Goal: Task Accomplishment & Management: Manage account settings

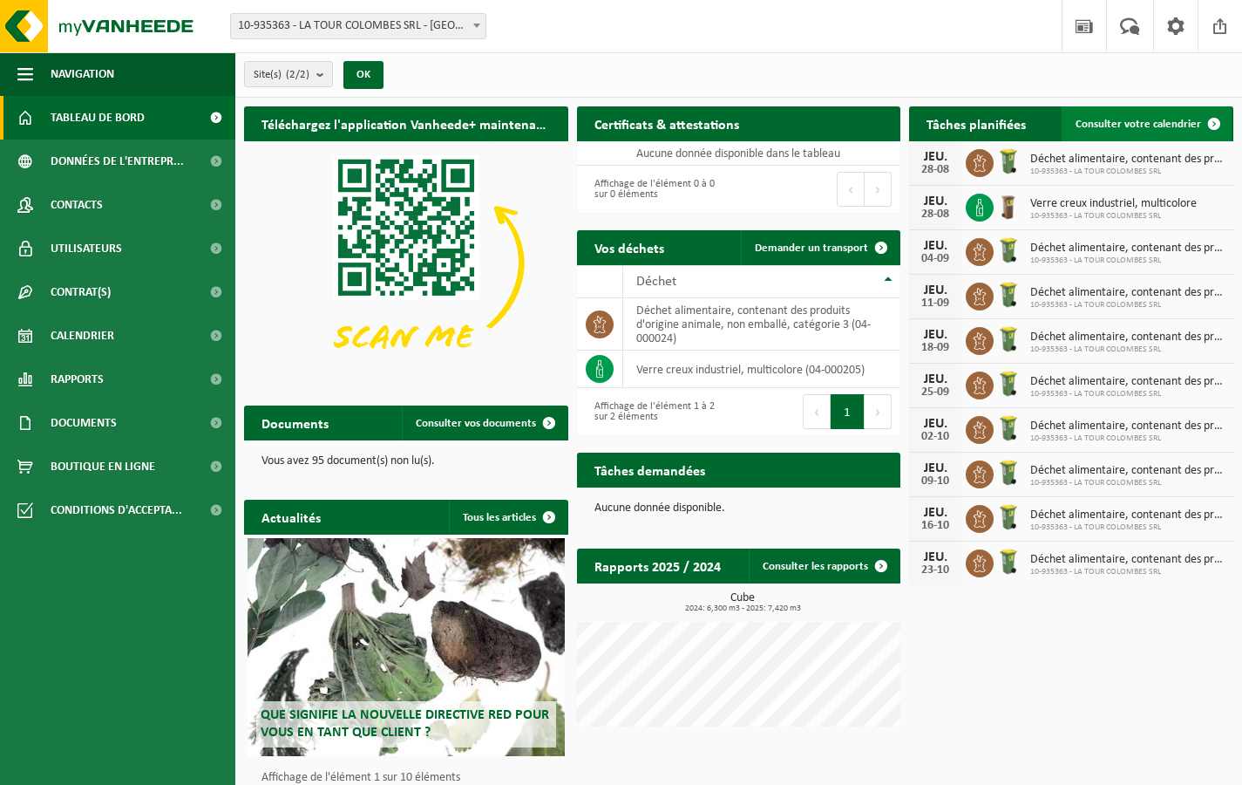
click at [1102, 120] on span "Consulter votre calendrier" at bounding box center [1139, 124] width 126 height 11
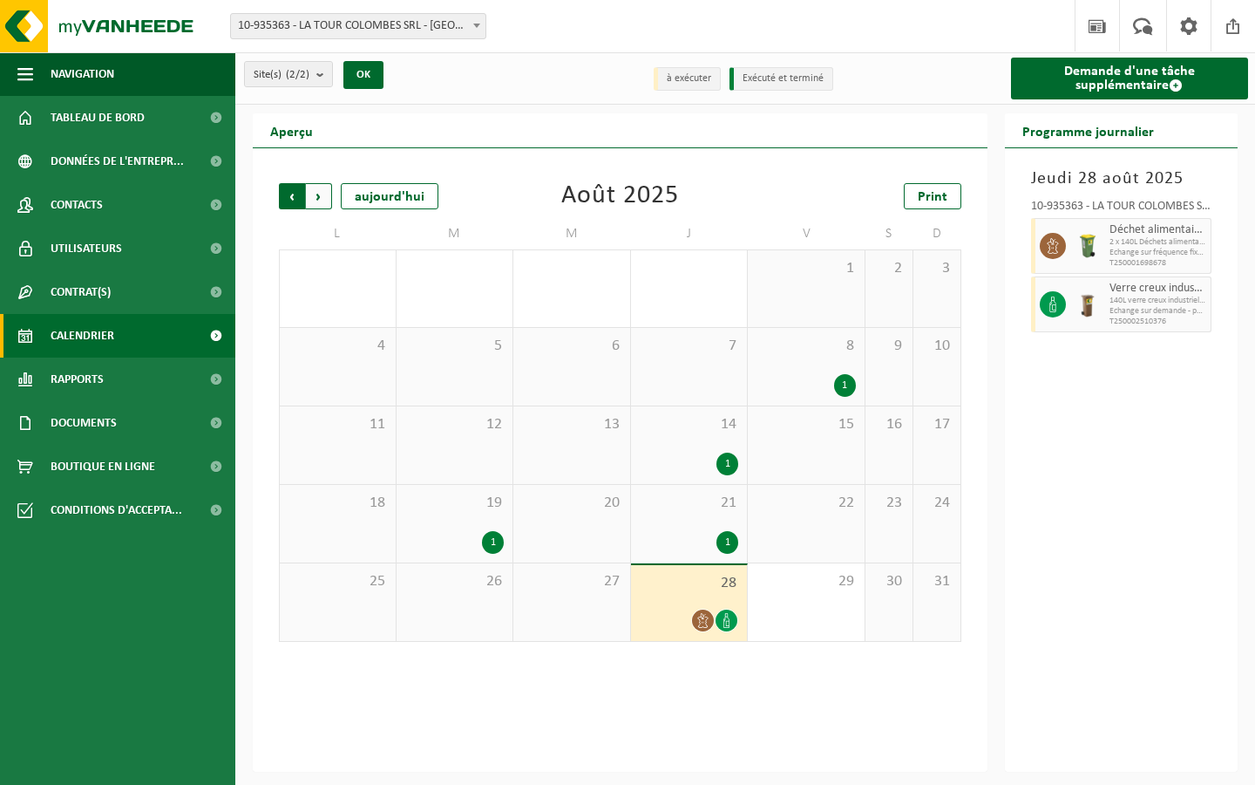
click at [319, 201] on span "Suivant" at bounding box center [319, 196] width 26 height 26
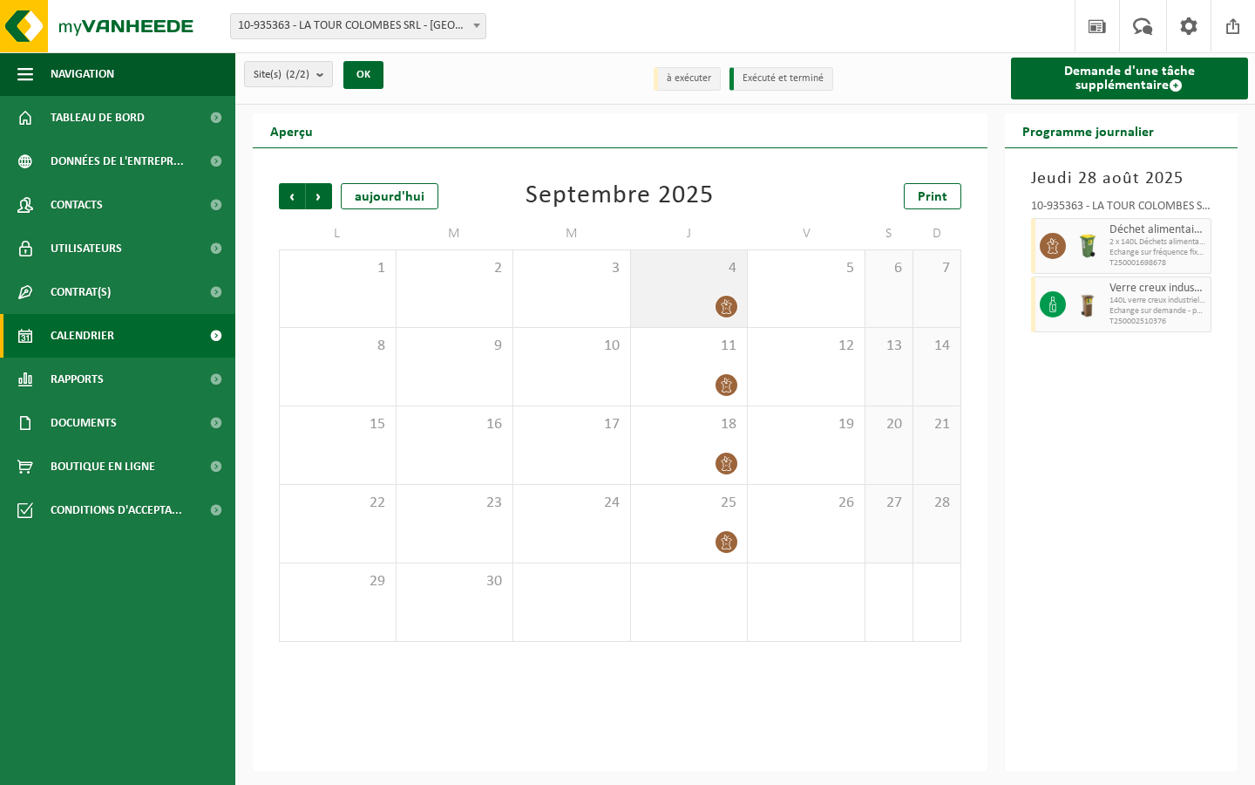
click at [717, 286] on div "4" at bounding box center [689, 288] width 117 height 77
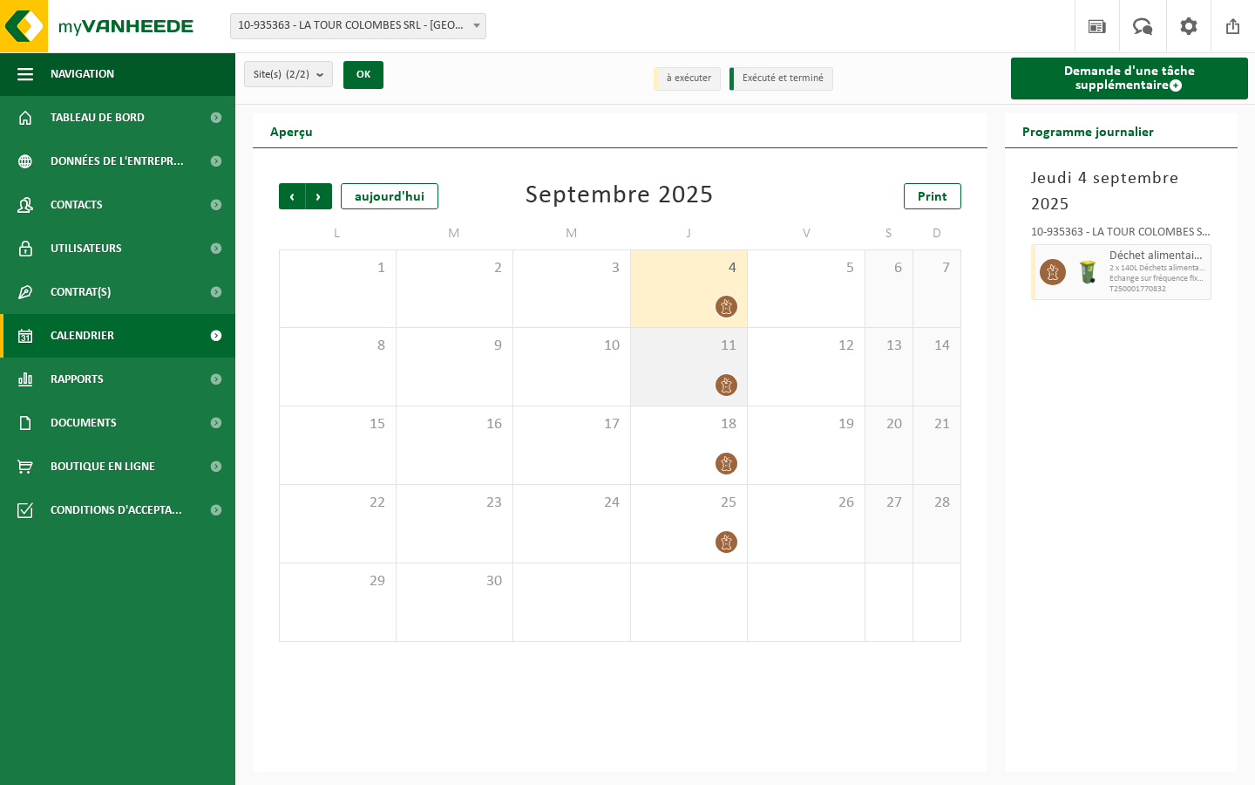
click at [704, 367] on div "11" at bounding box center [689, 367] width 117 height 78
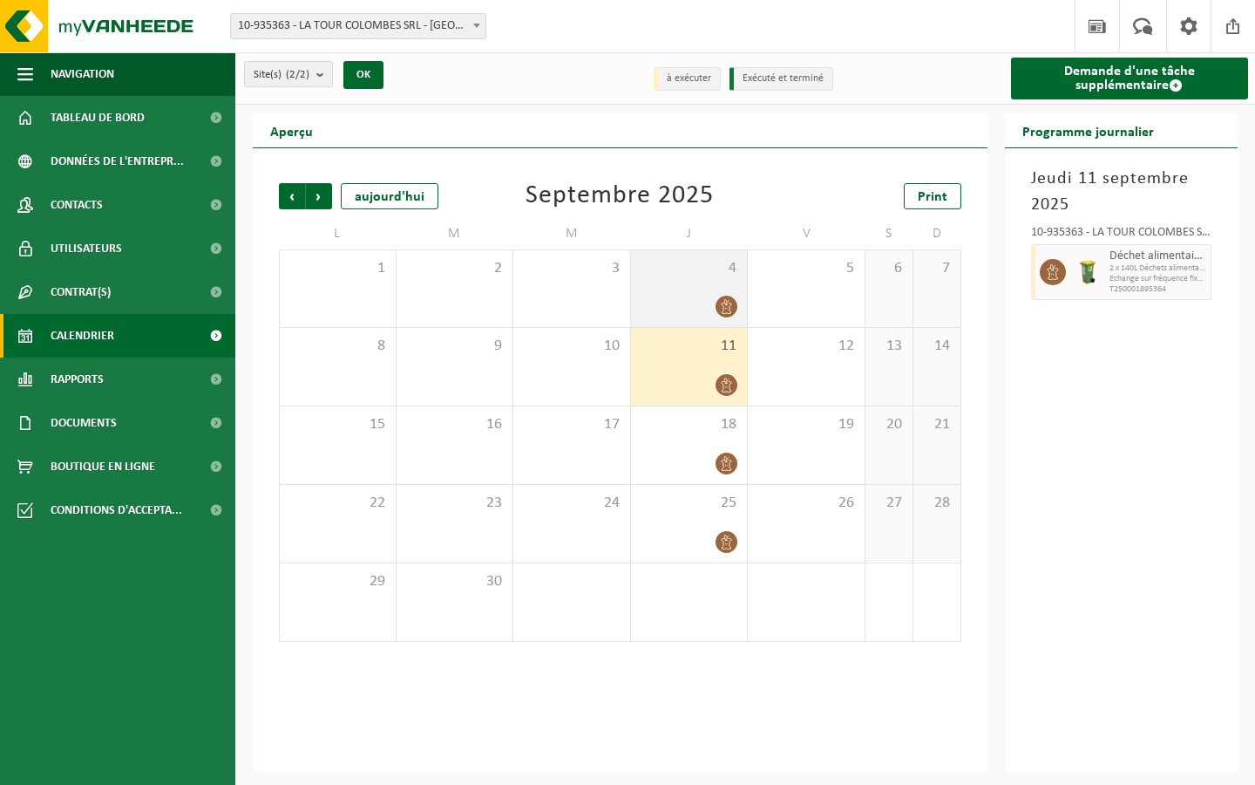
click at [690, 293] on div "4" at bounding box center [689, 288] width 117 height 77
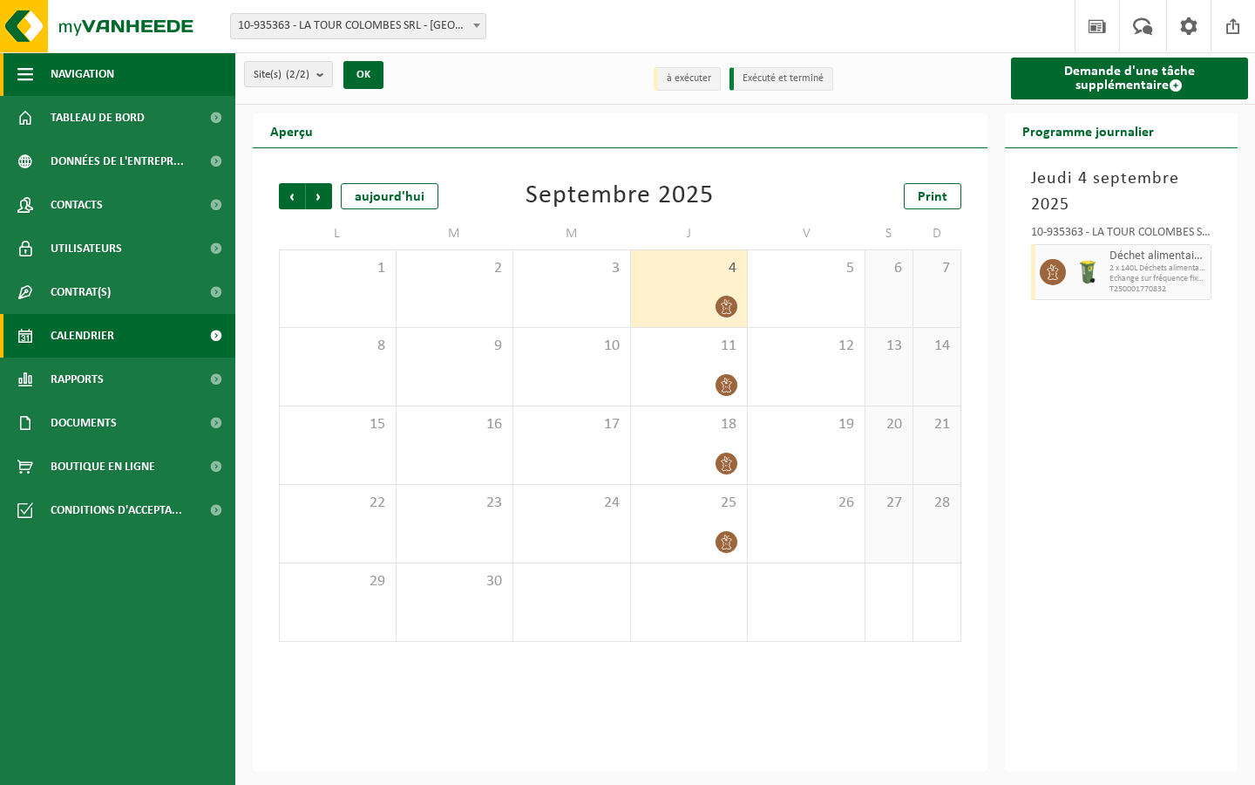
click at [24, 72] on span "button" at bounding box center [25, 74] width 16 height 44
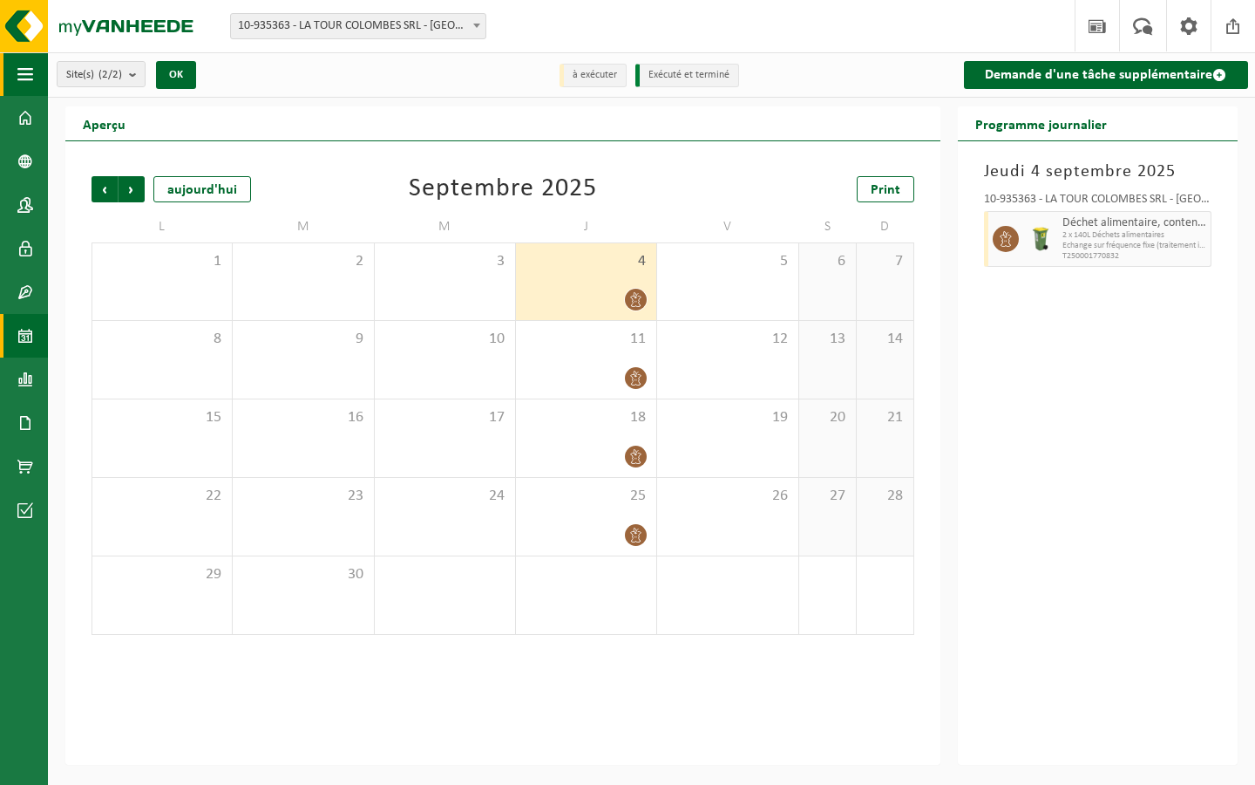
click at [24, 72] on span "button" at bounding box center [25, 74] width 16 height 44
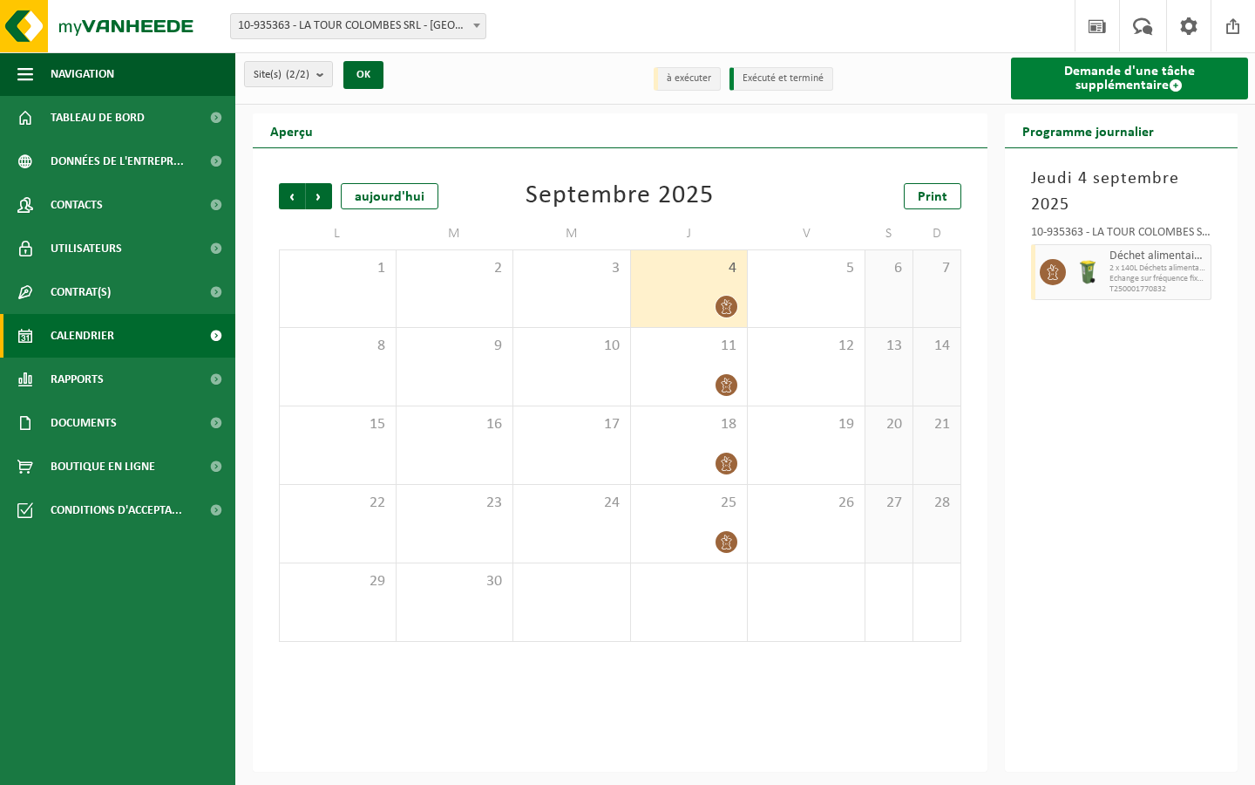
click at [1098, 81] on link "Demande d'une tâche supplémentaire" at bounding box center [1130, 79] width 238 height 42
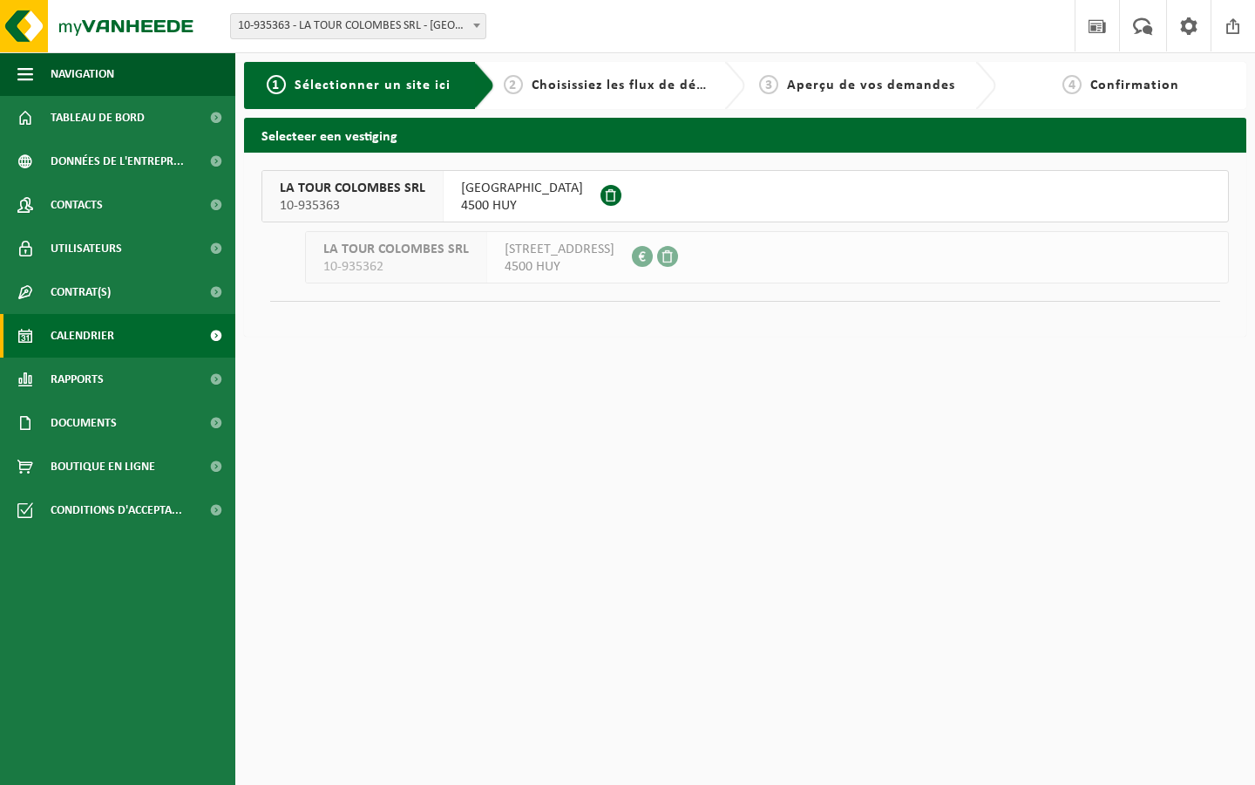
click at [59, 339] on span "Calendrier" at bounding box center [83, 336] width 64 height 44
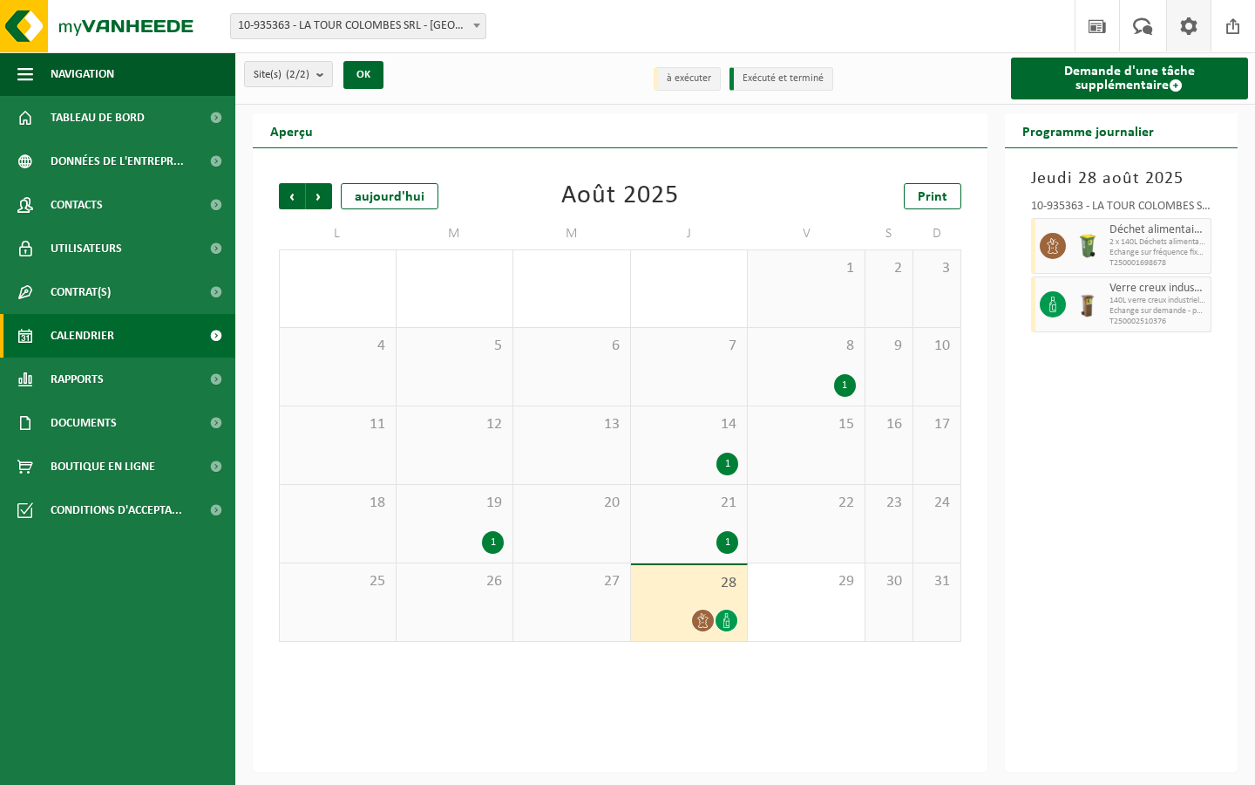
click at [1186, 24] on span at bounding box center [1189, 25] width 26 height 51
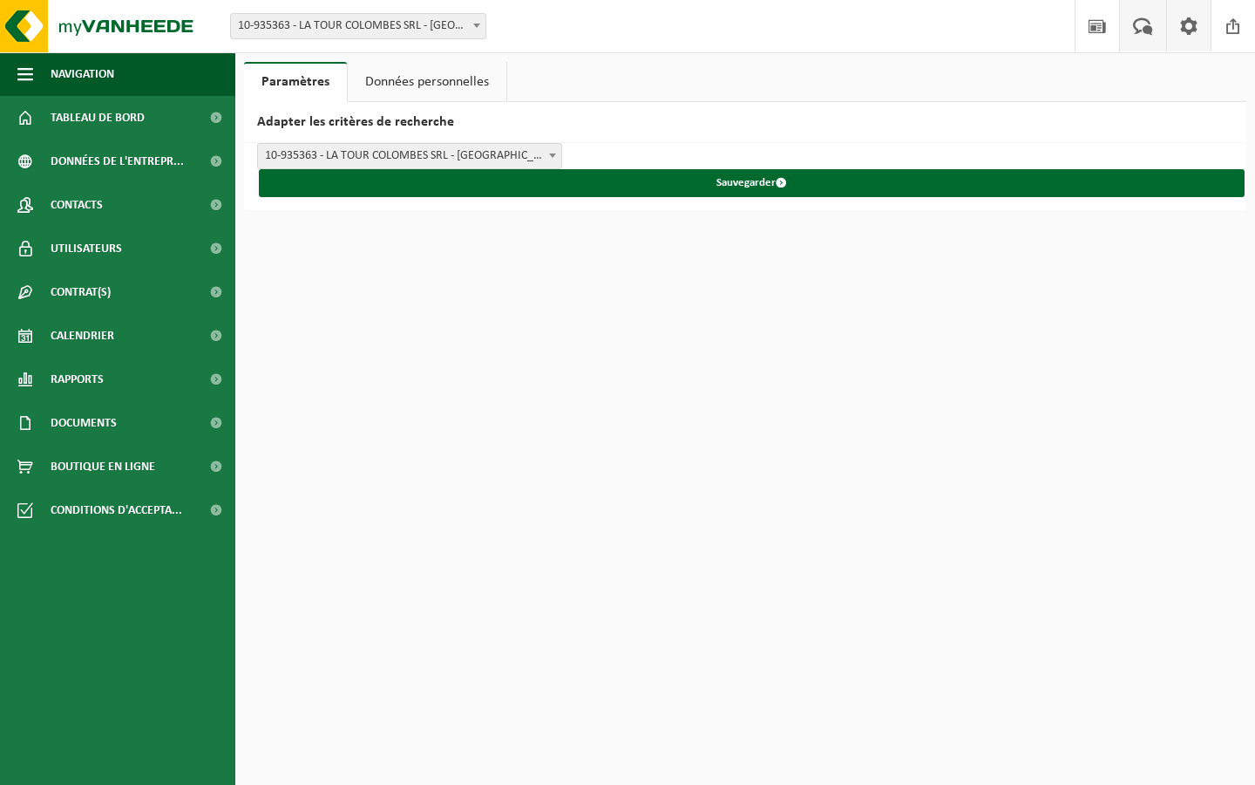
click at [1143, 31] on span at bounding box center [1143, 25] width 29 height 51
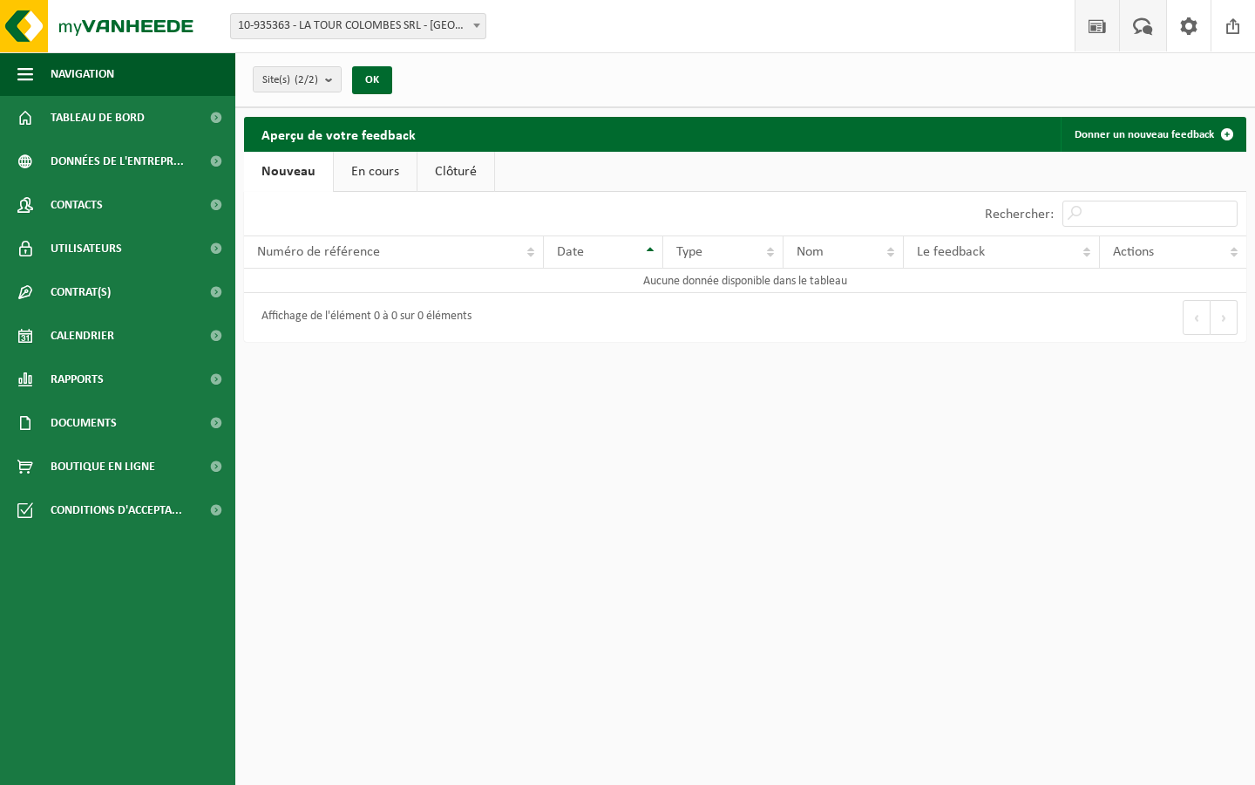
click at [1096, 31] on span at bounding box center [1097, 25] width 26 height 51
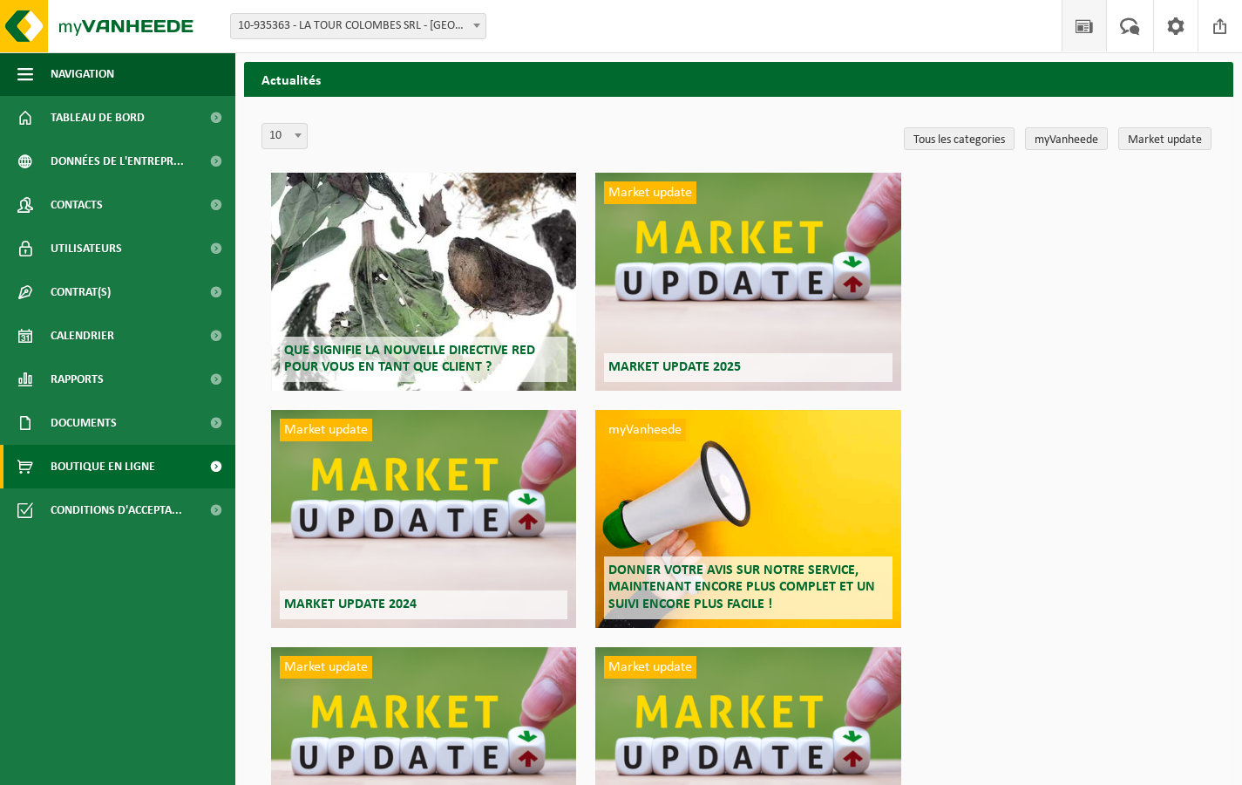
click at [62, 465] on span "Boutique en ligne" at bounding box center [103, 467] width 105 height 44
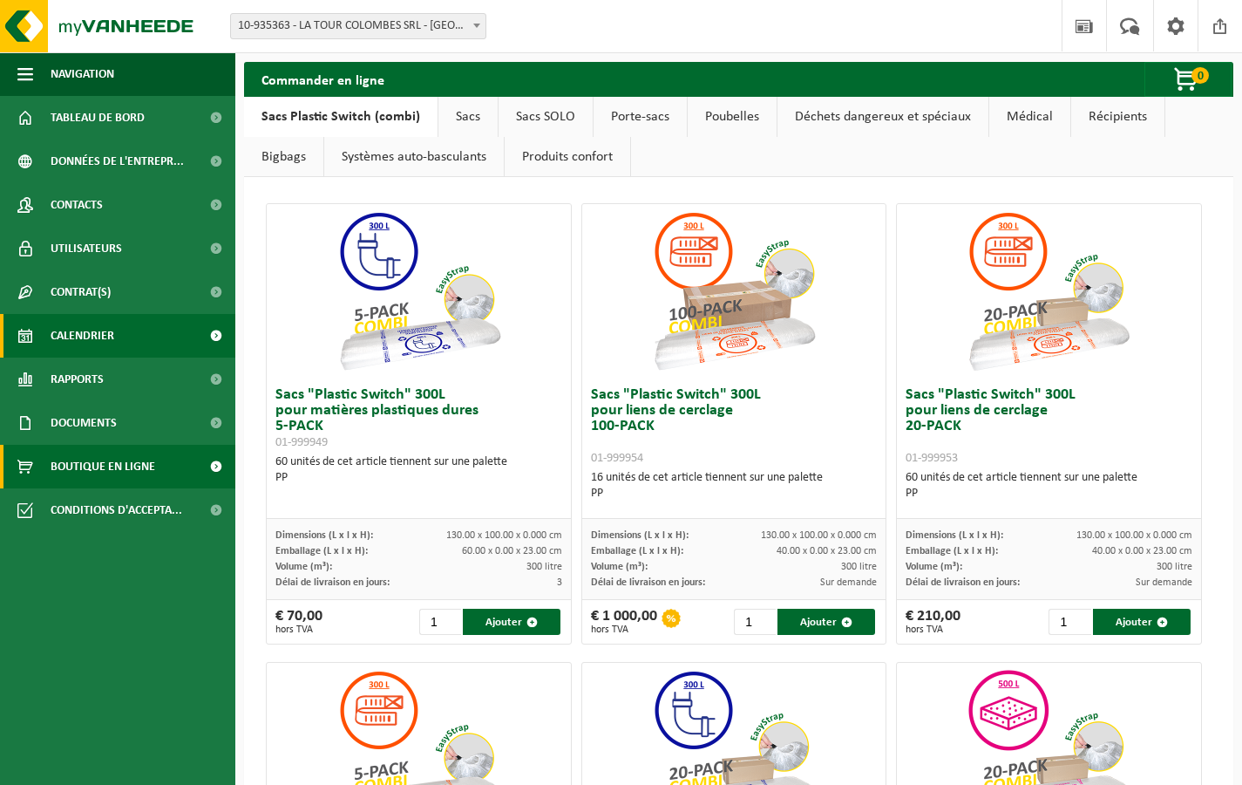
click at [71, 331] on span "Calendrier" at bounding box center [83, 336] width 64 height 44
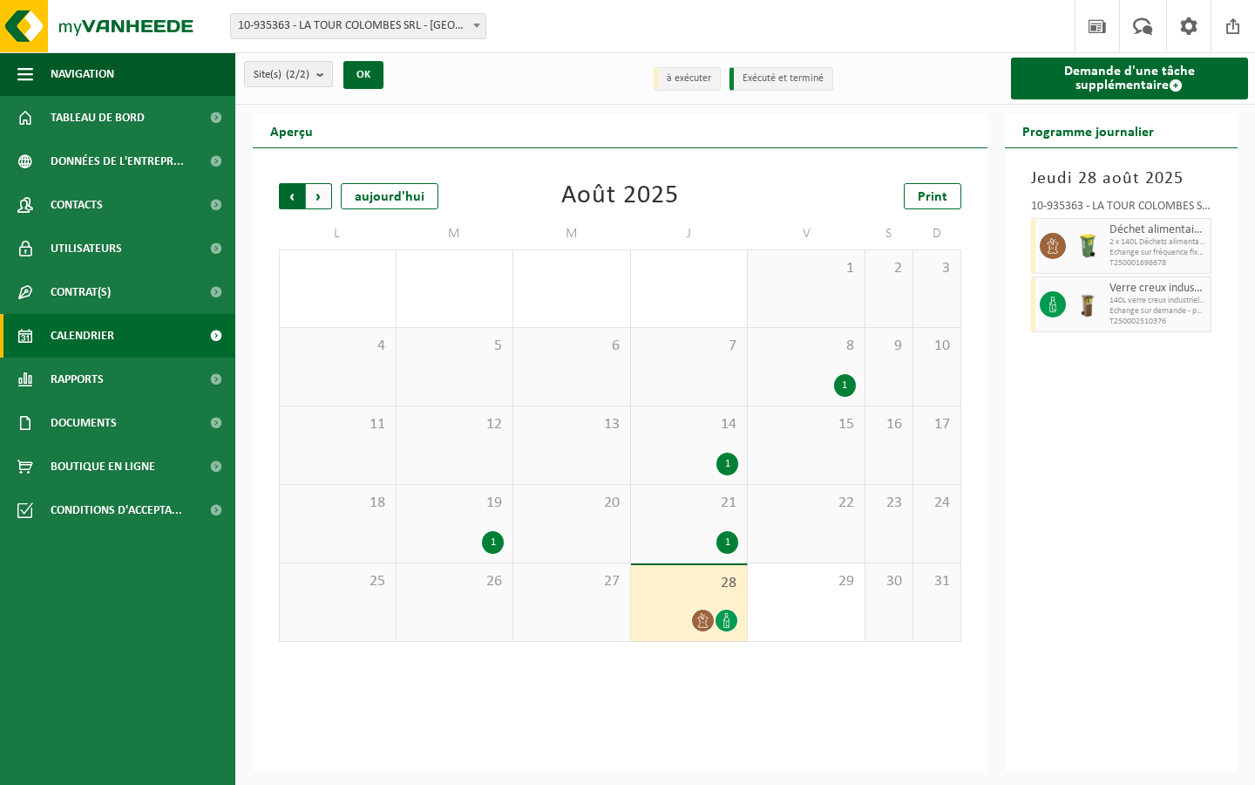
click at [323, 196] on span "Suivant" at bounding box center [319, 196] width 26 height 26
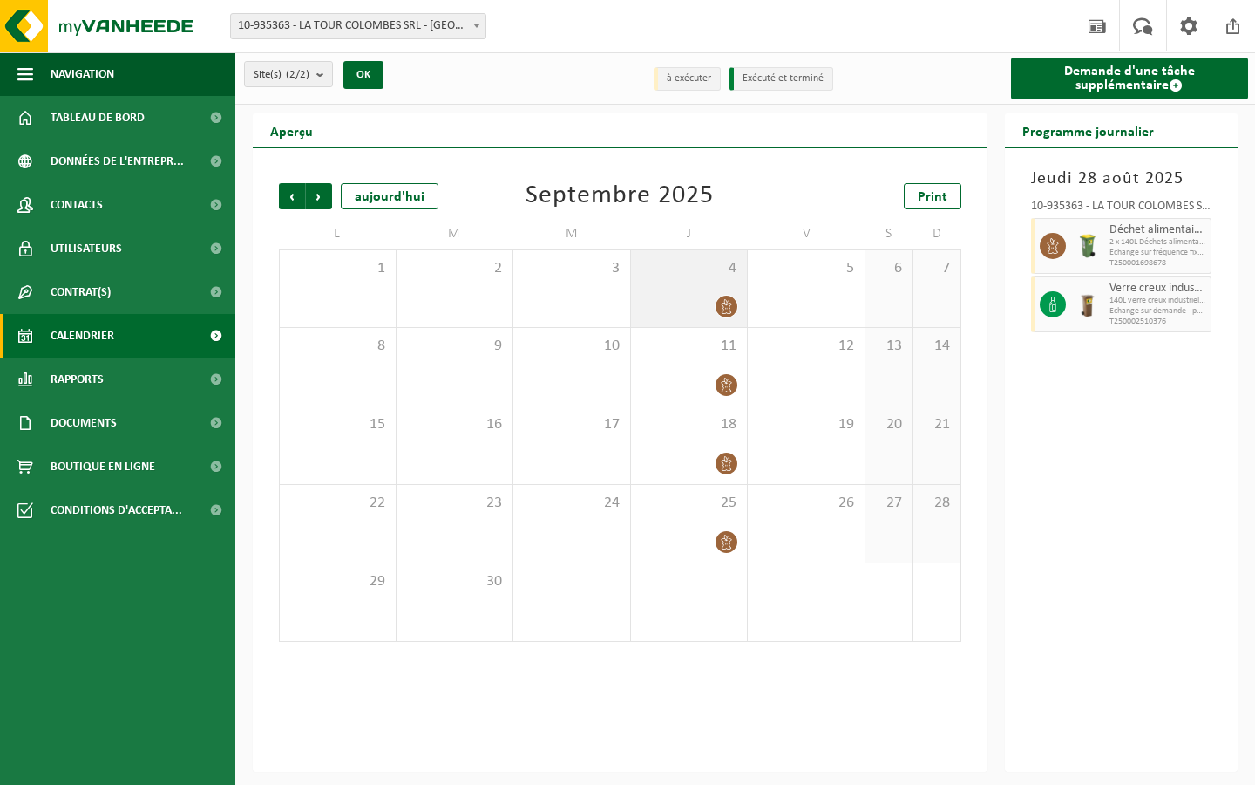
click at [723, 298] on span at bounding box center [727, 307] width 22 height 22
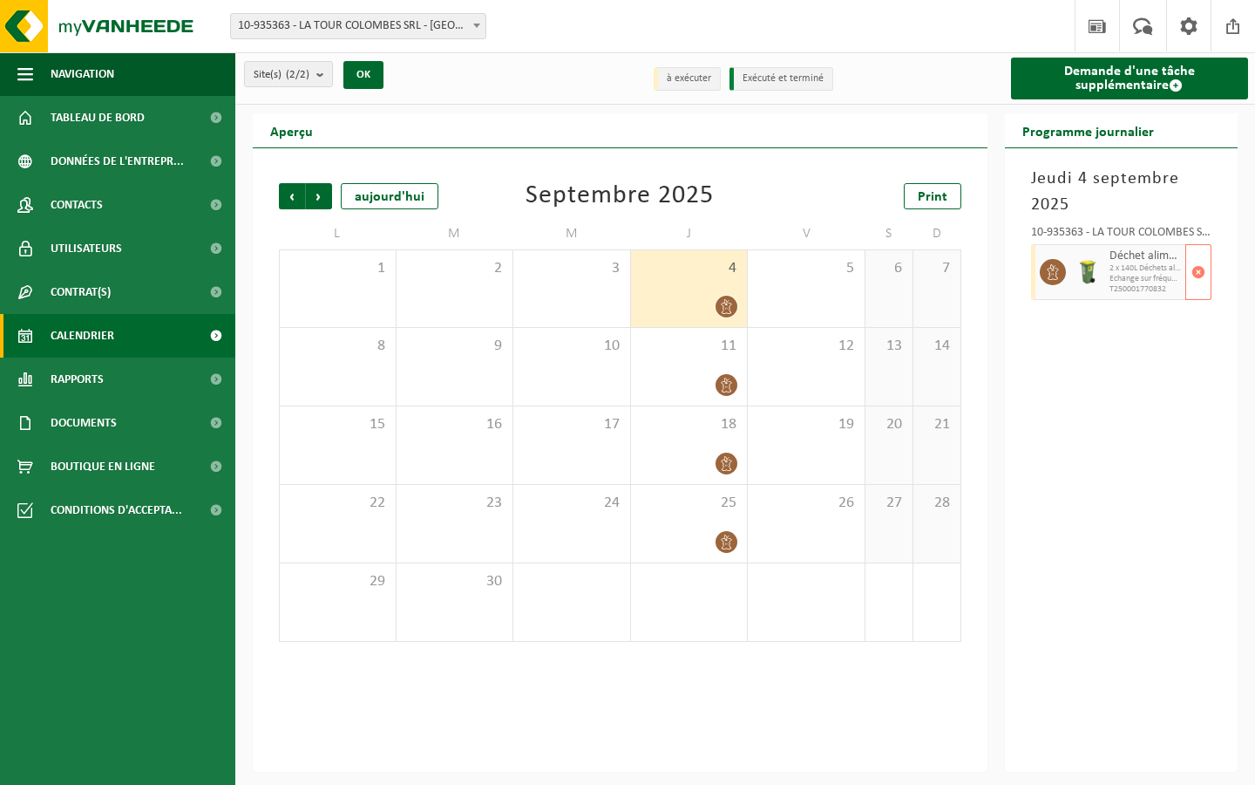
click at [1105, 297] on div at bounding box center [1087, 272] width 35 height 56
click at [1197, 289] on span "button" at bounding box center [1199, 272] width 14 height 35
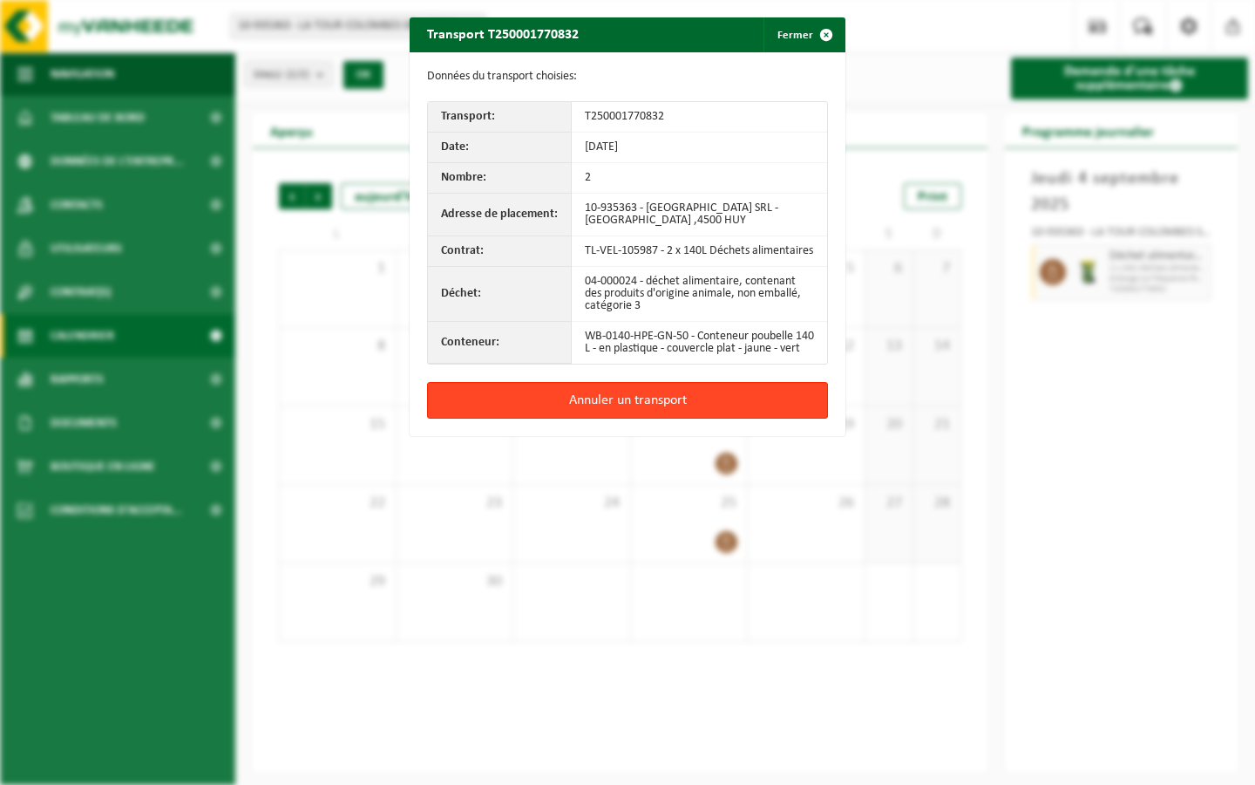
click at [643, 416] on button "Annuler un transport" at bounding box center [627, 400] width 401 height 37
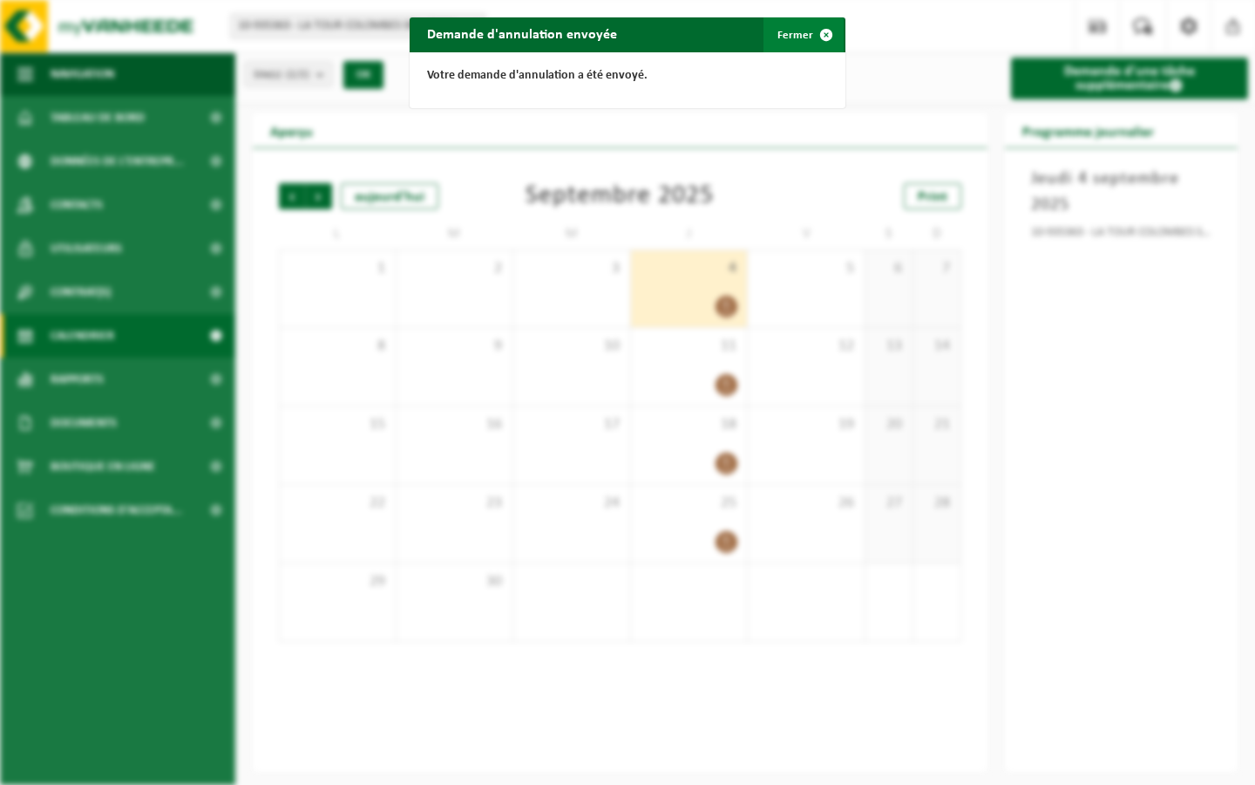
click at [791, 38] on button "Fermer" at bounding box center [804, 34] width 80 height 35
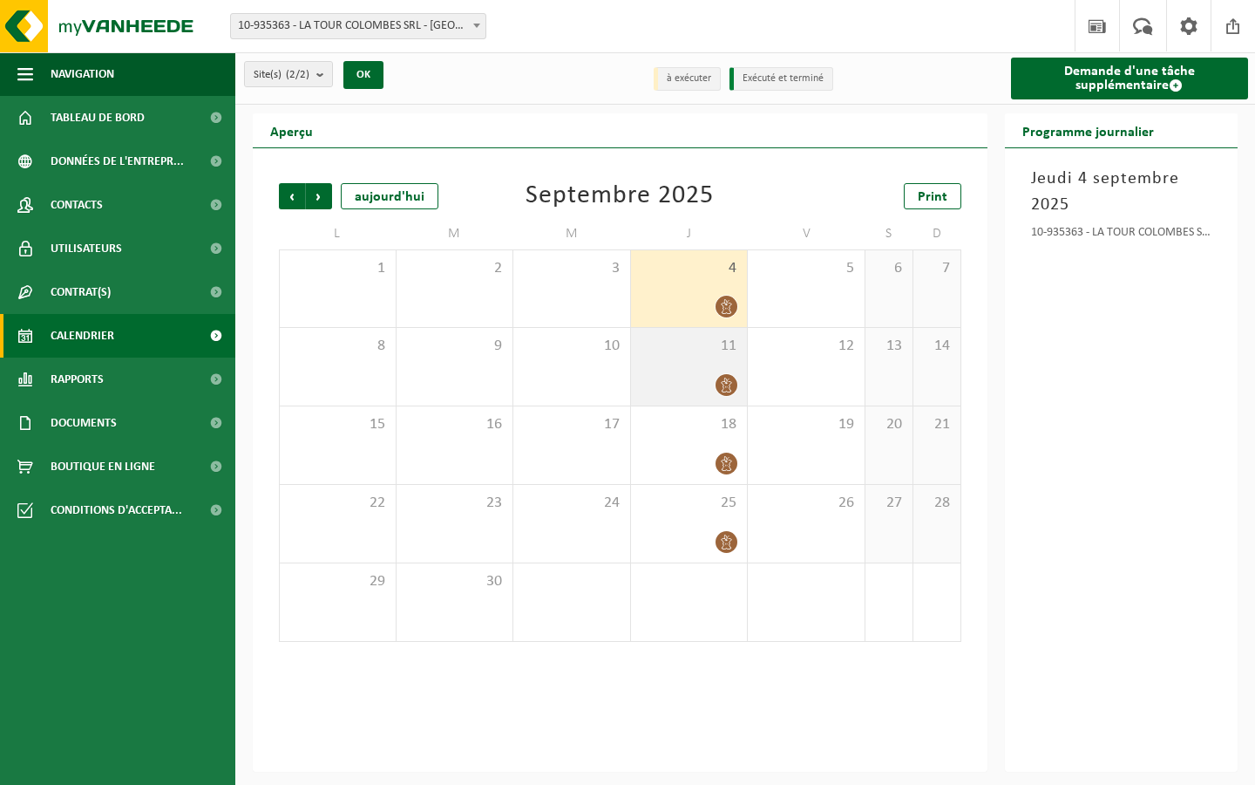
click at [696, 364] on div "11" at bounding box center [689, 367] width 117 height 78
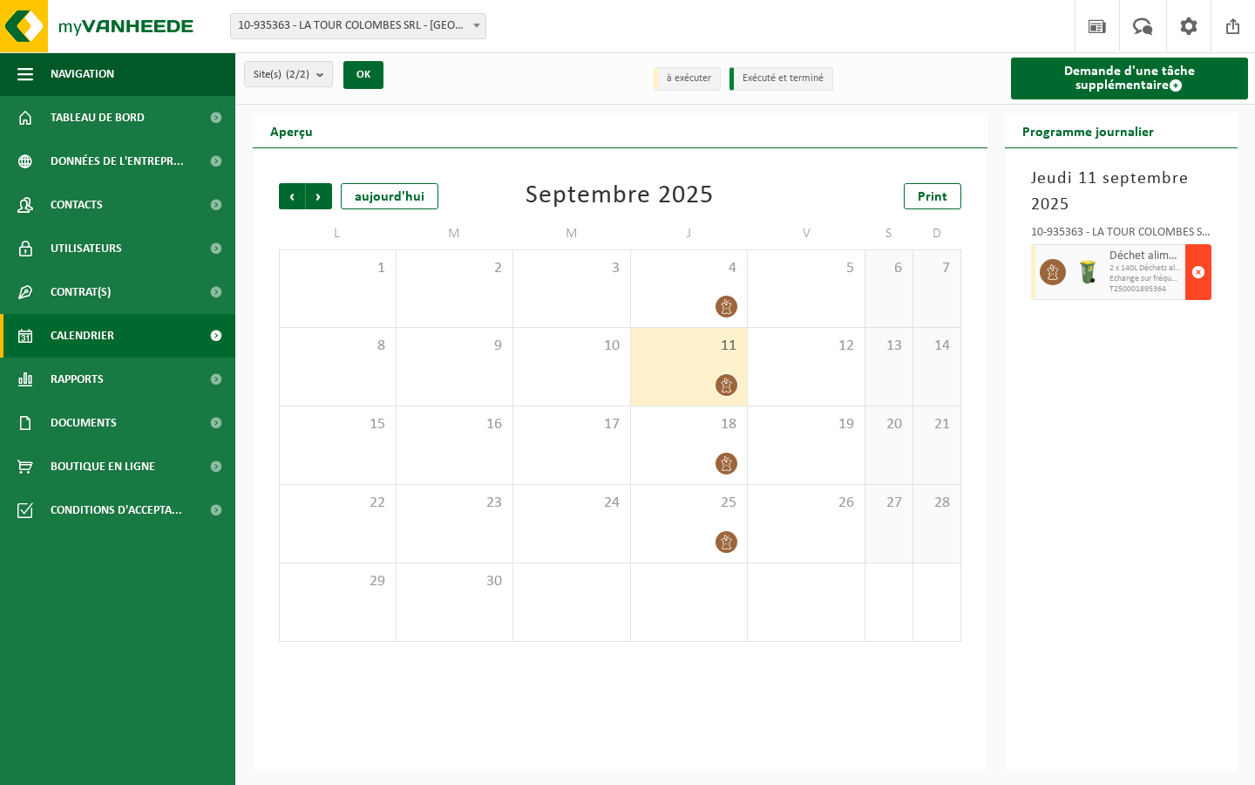
click at [1197, 287] on span "button" at bounding box center [1199, 272] width 14 height 35
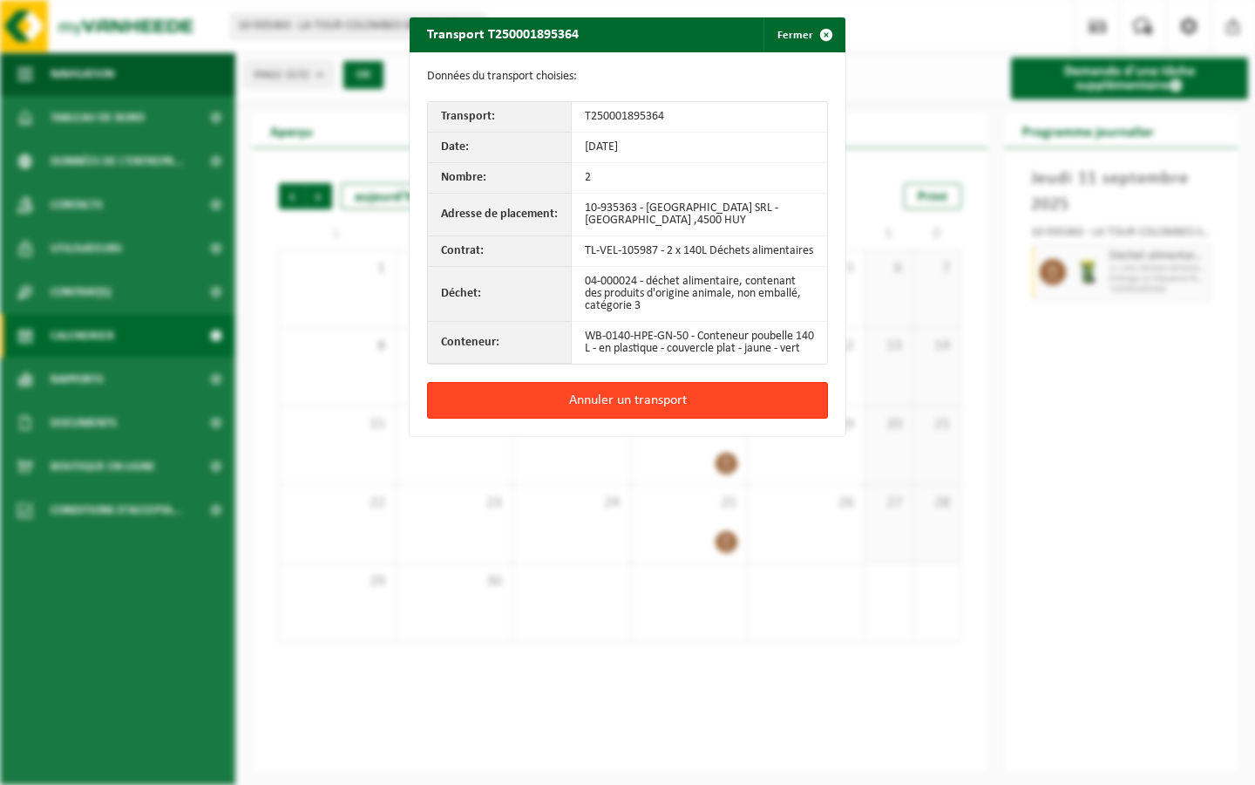
click at [641, 409] on button "Annuler un transport" at bounding box center [627, 400] width 401 height 37
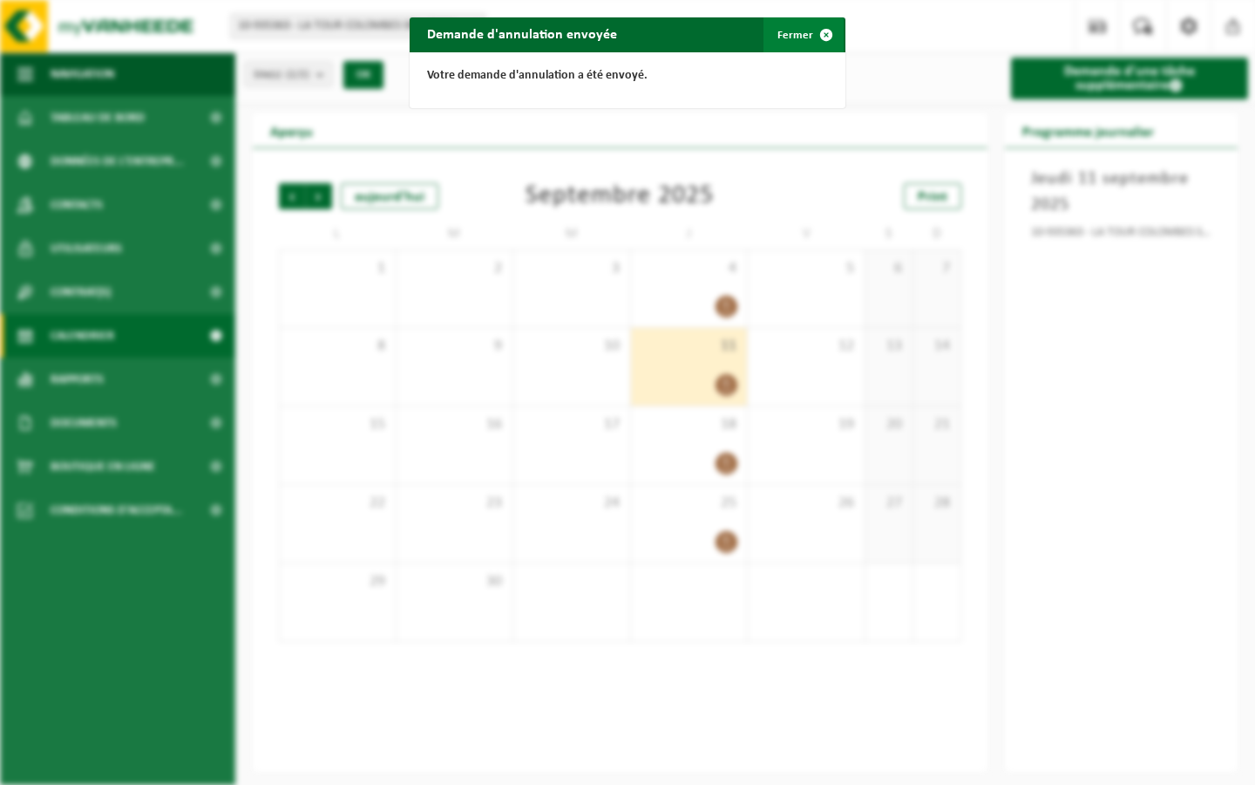
click at [785, 30] on button "Fermer" at bounding box center [804, 34] width 80 height 35
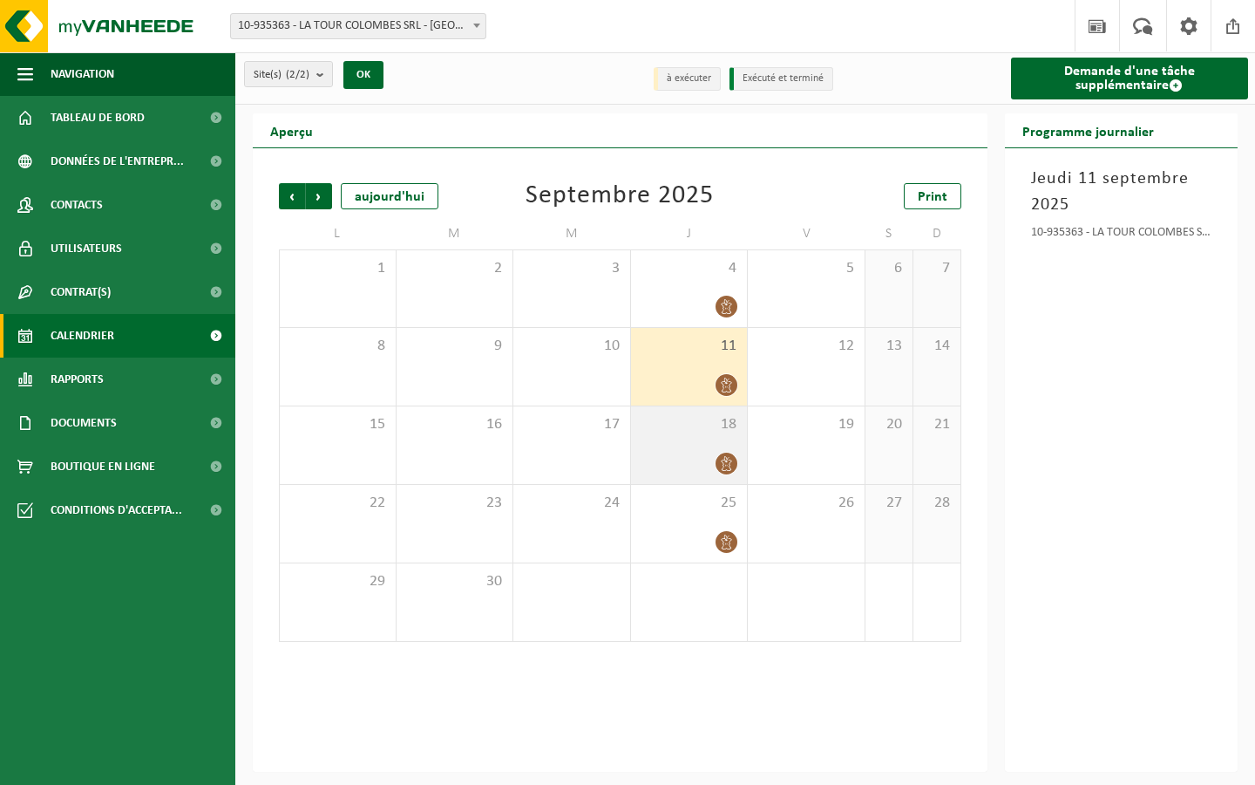
click at [690, 443] on div "18" at bounding box center [689, 445] width 117 height 78
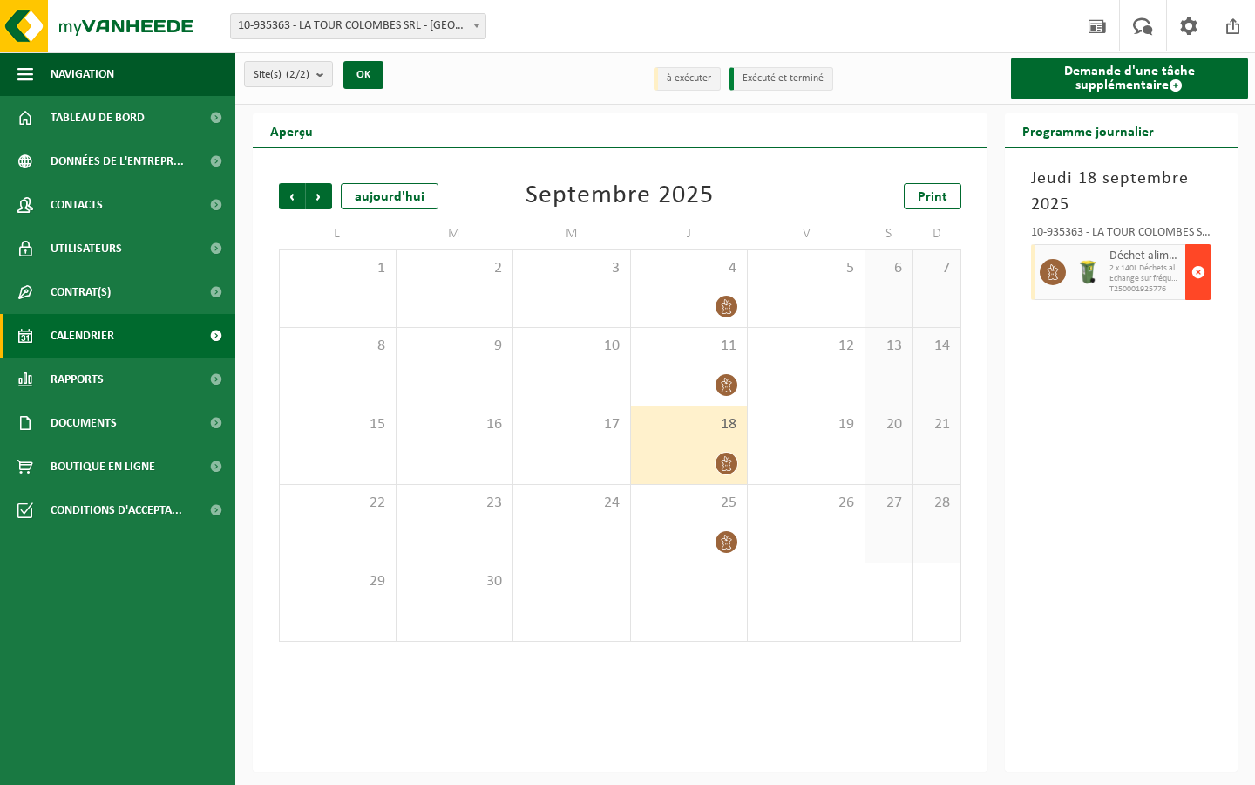
click at [1193, 288] on span "button" at bounding box center [1199, 272] width 14 height 35
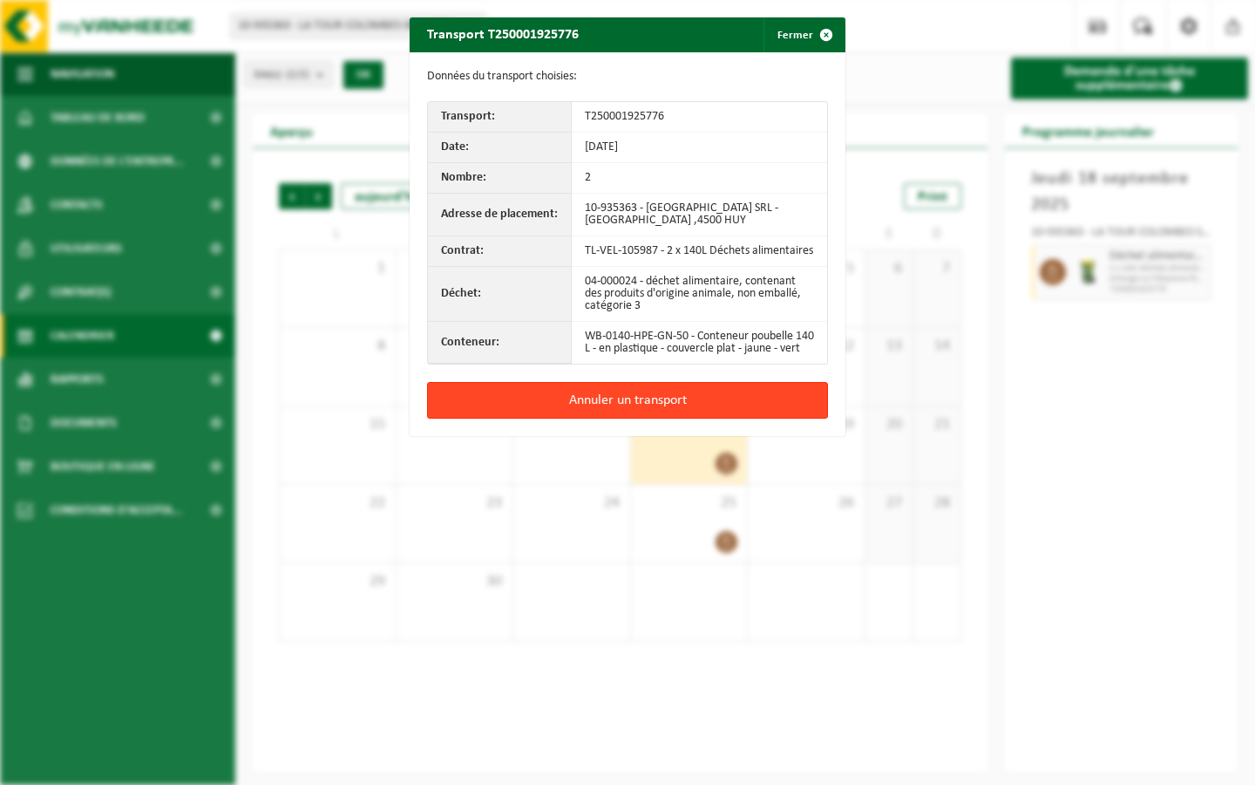
click at [642, 408] on button "Annuler un transport" at bounding box center [627, 400] width 401 height 37
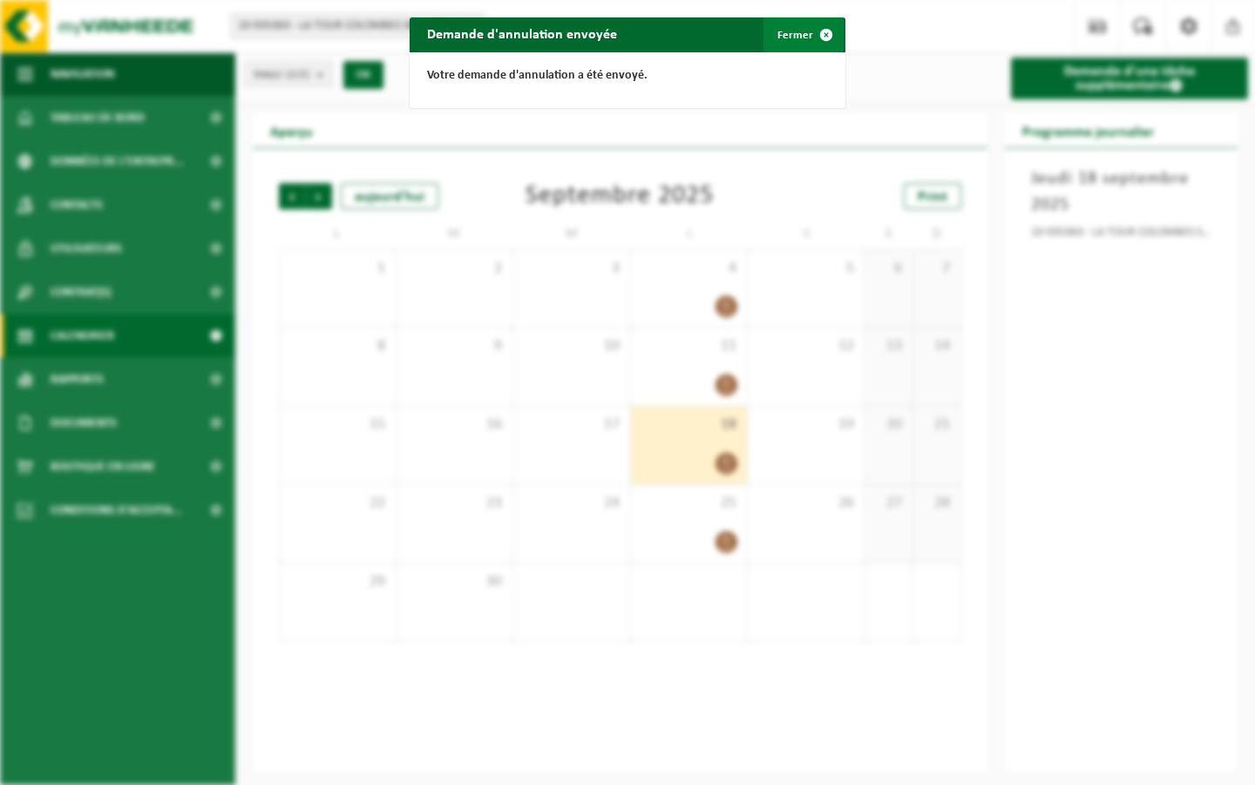
click at [819, 34] on span "button" at bounding box center [826, 34] width 35 height 35
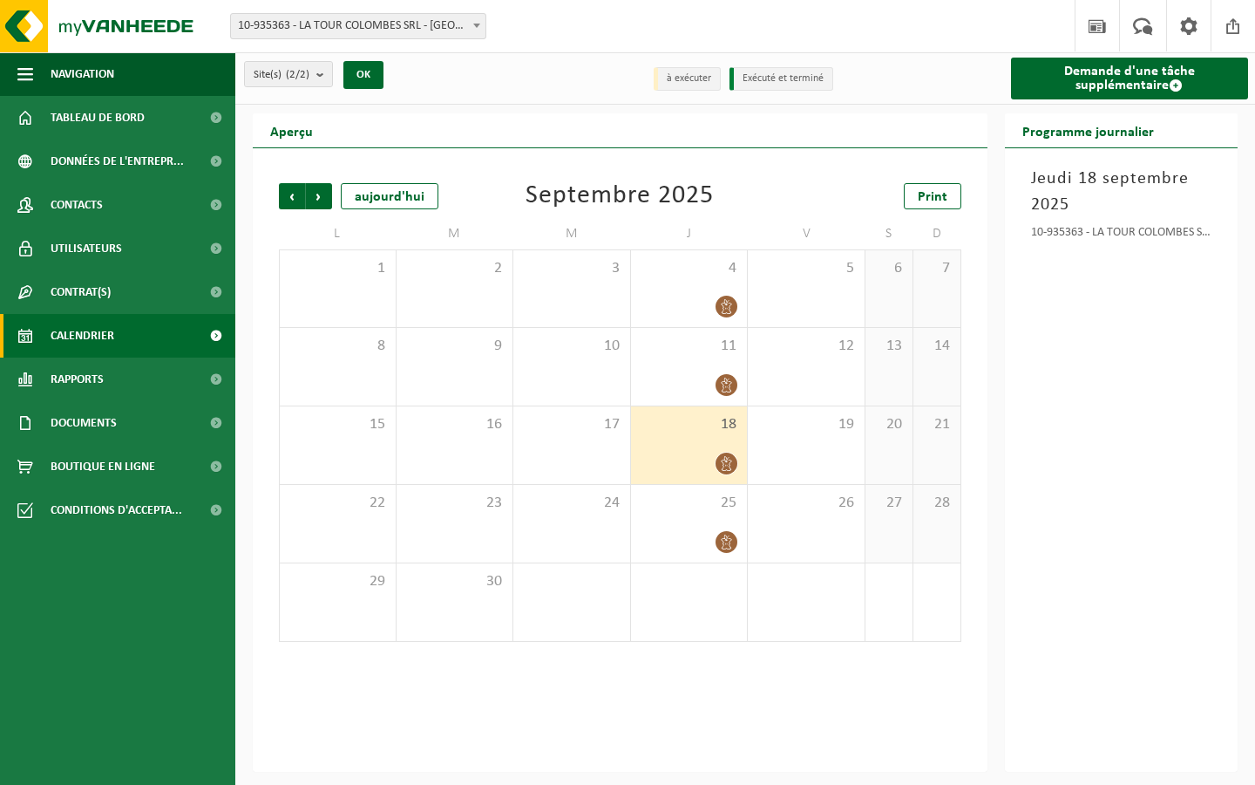
click at [1106, 297] on div "[DATE] 10-935363 - LA TOUR COLOMBES SRL - [GEOGRAPHIC_DATA]" at bounding box center [1122, 459] width 234 height 623
click at [1226, 27] on span at bounding box center [1233, 25] width 26 height 51
